Goal: Task Accomplishment & Management: Complete application form

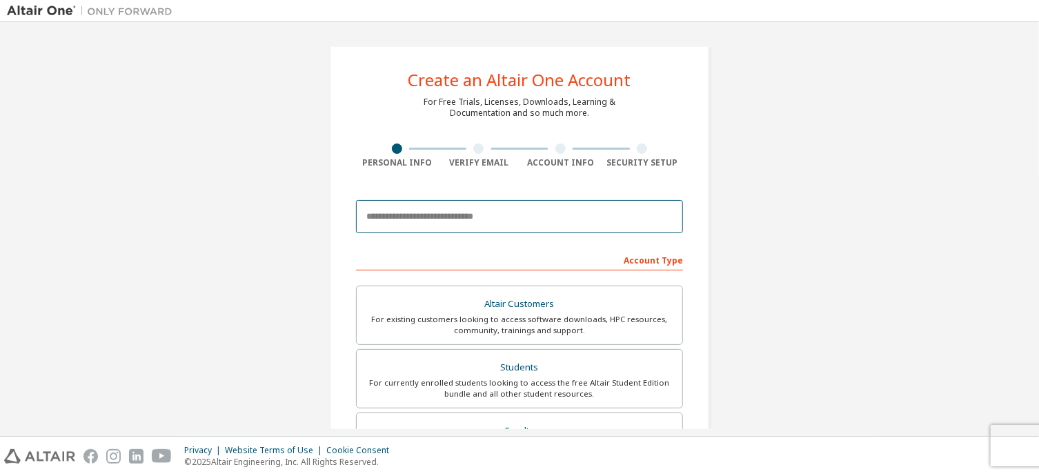
click at [418, 220] on input "email" at bounding box center [519, 216] width 327 height 33
type input "**********"
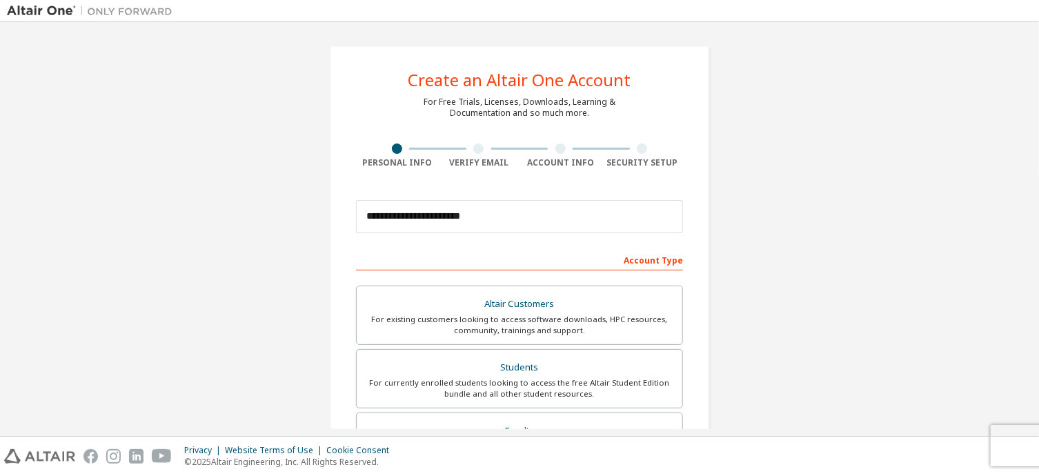
click at [646, 262] on div "Account Type" at bounding box center [519, 259] width 327 height 22
drag, startPoint x: 549, startPoint y: 269, endPoint x: 527, endPoint y: 281, distance: 25.6
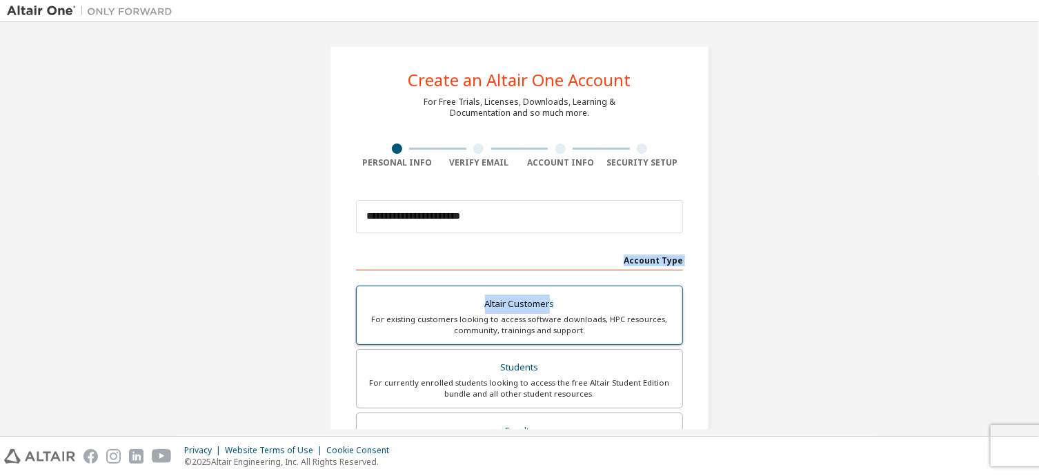
click at [447, 306] on div "Altair Customers" at bounding box center [519, 304] width 309 height 19
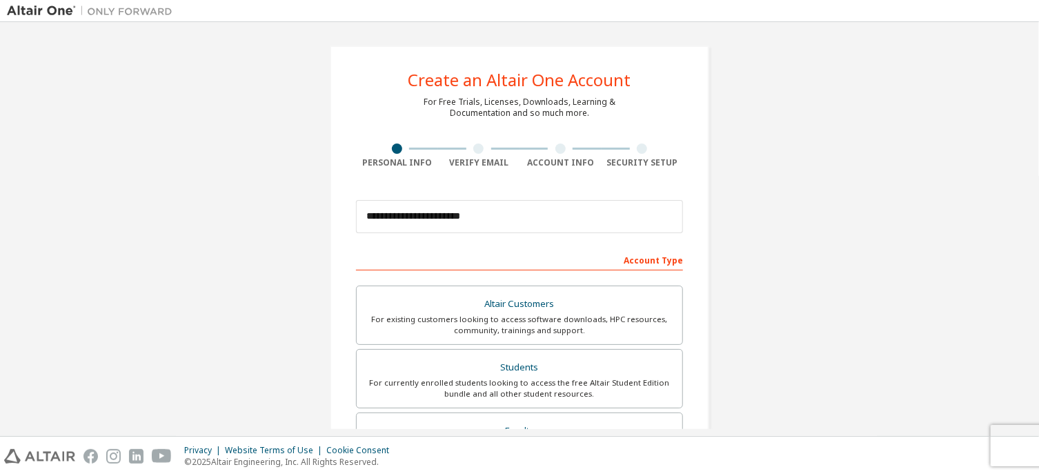
click at [478, 166] on div "Verify Email" at bounding box center [479, 162] width 82 height 11
click at [473, 146] on div at bounding box center [478, 149] width 10 height 10
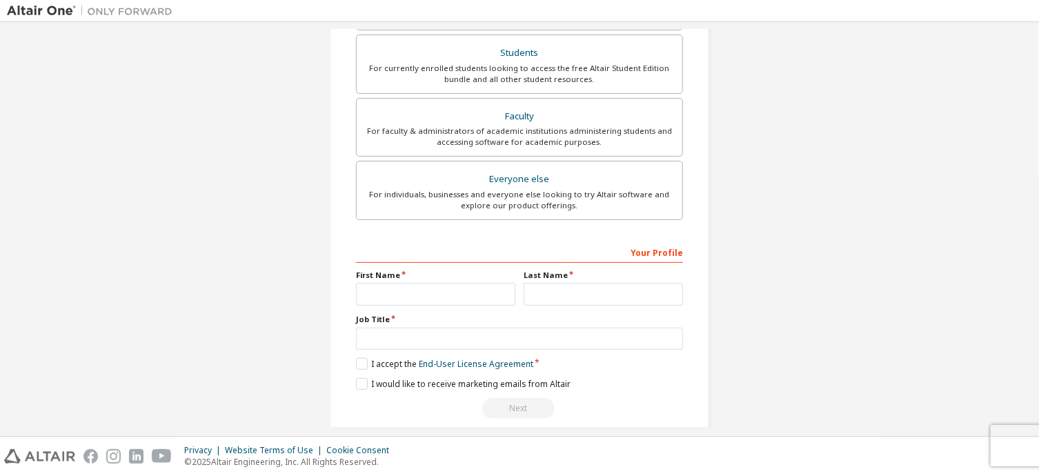
scroll to position [328, 0]
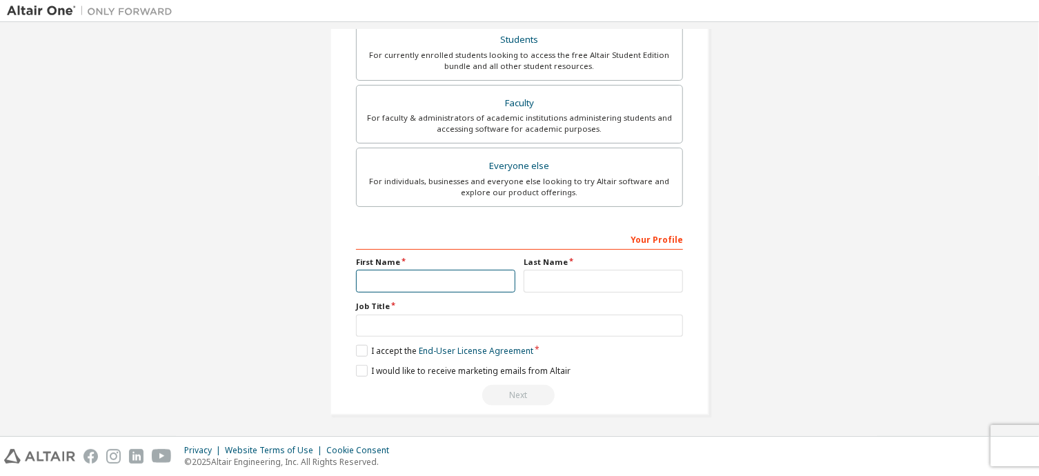
click at [435, 285] on input "text" at bounding box center [435, 281] width 159 height 23
type input "******"
click at [427, 315] on input "text" at bounding box center [519, 326] width 327 height 23
click at [383, 329] on input "*" at bounding box center [519, 326] width 327 height 23
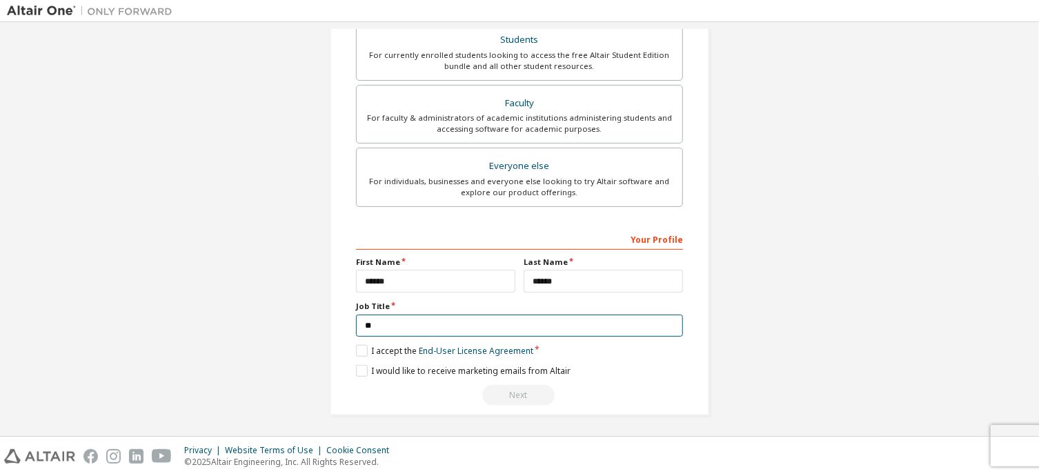
type input "*"
type input "*******"
click at [358, 345] on label "I accept the End-User License Agreement" at bounding box center [444, 351] width 177 height 12
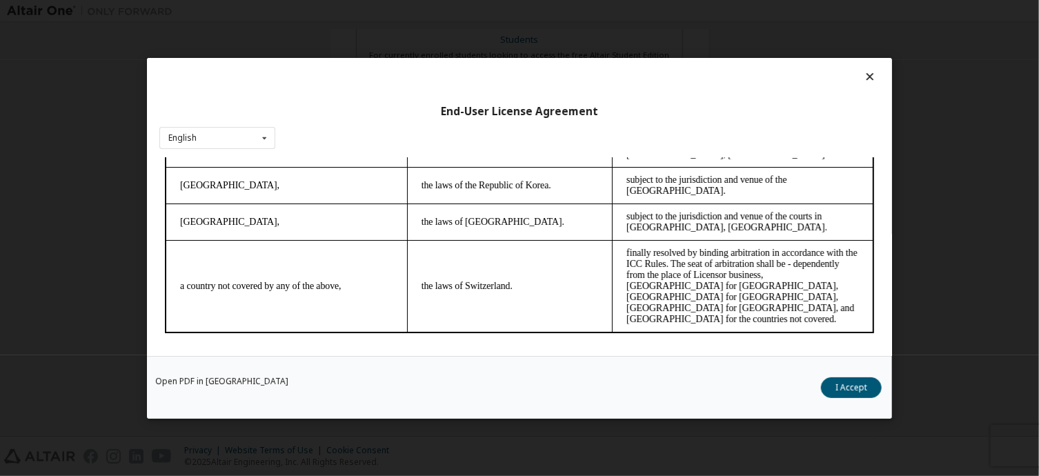
scroll to position [30, 0]
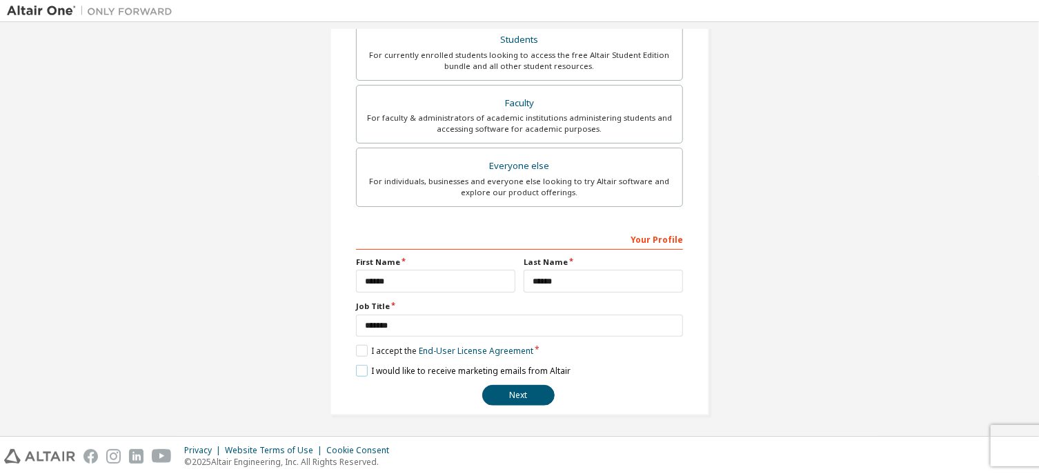
click at [359, 365] on label "I would like to receive marketing emails from Altair" at bounding box center [463, 371] width 215 height 12
click at [498, 390] on button "Next" at bounding box center [518, 395] width 72 height 21
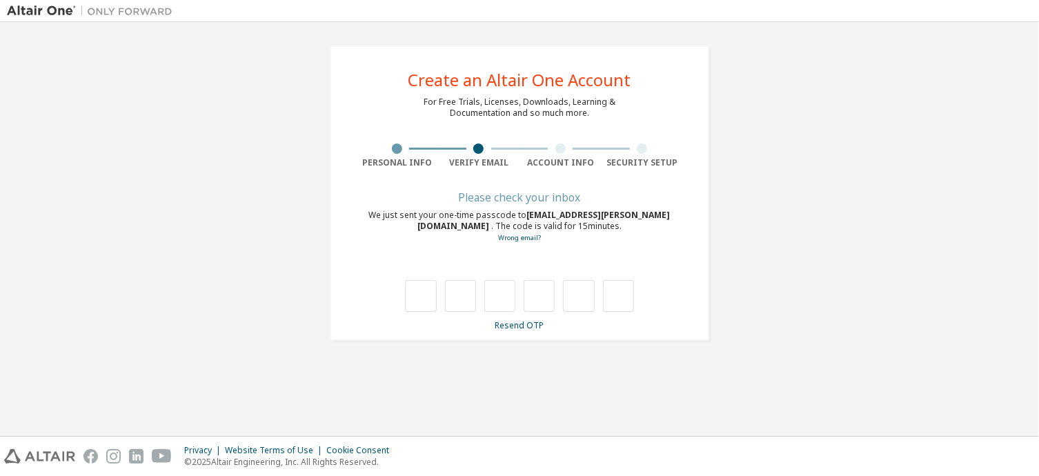
type input "*"
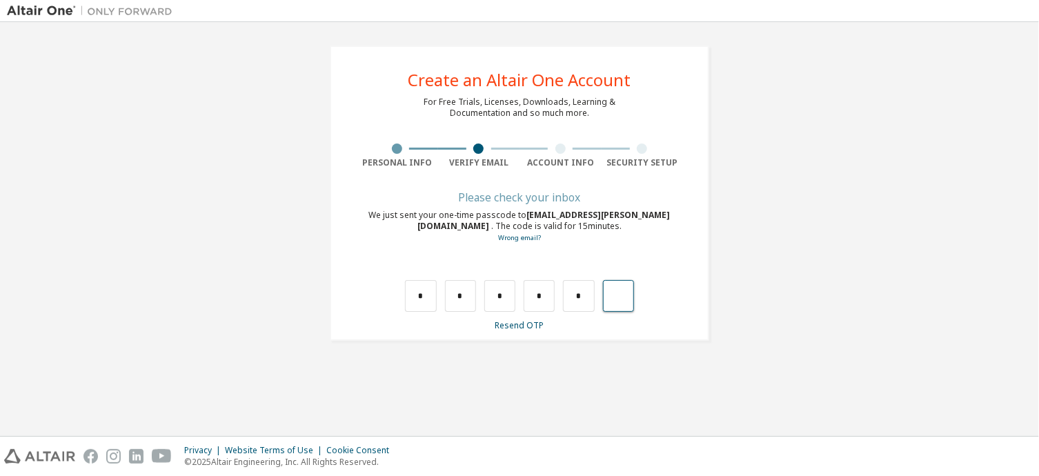
type input "*"
